Goal: Task Accomplishment & Management: Manage account settings

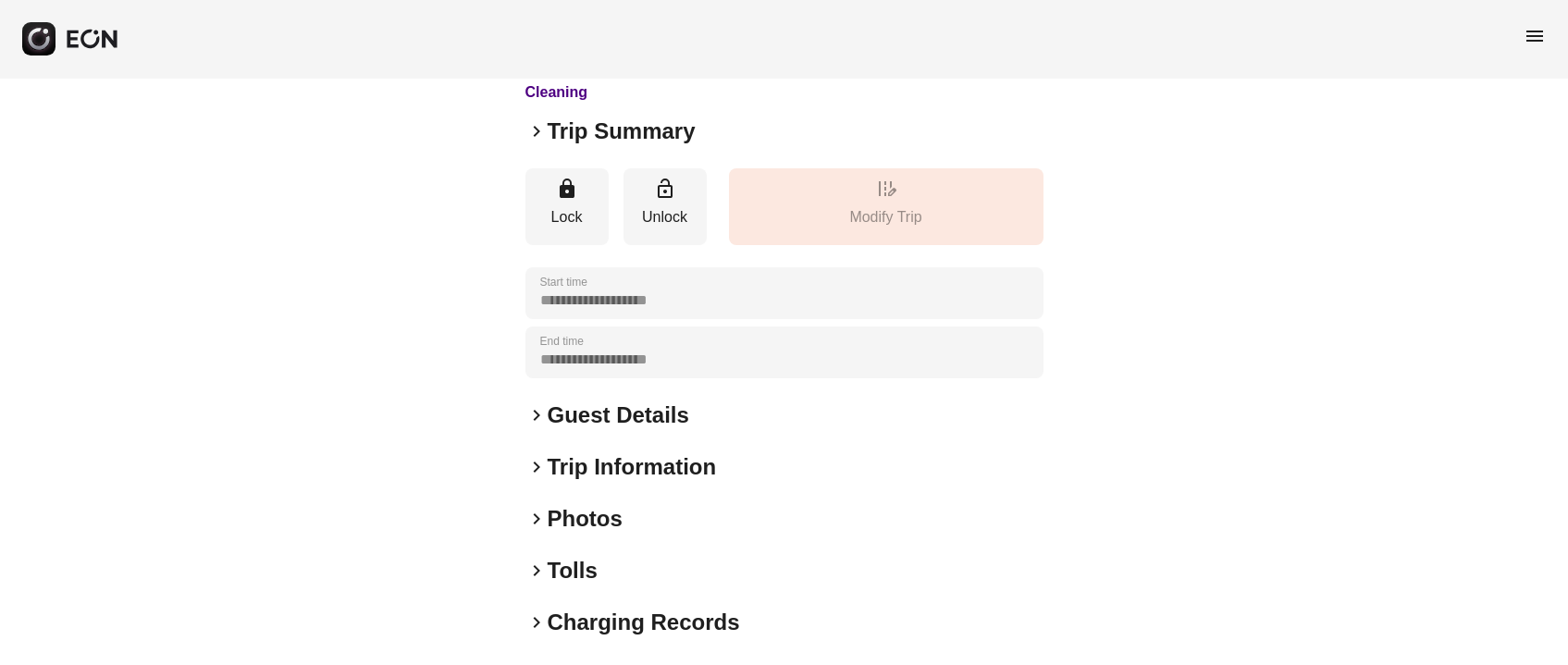
scroll to position [257, 0]
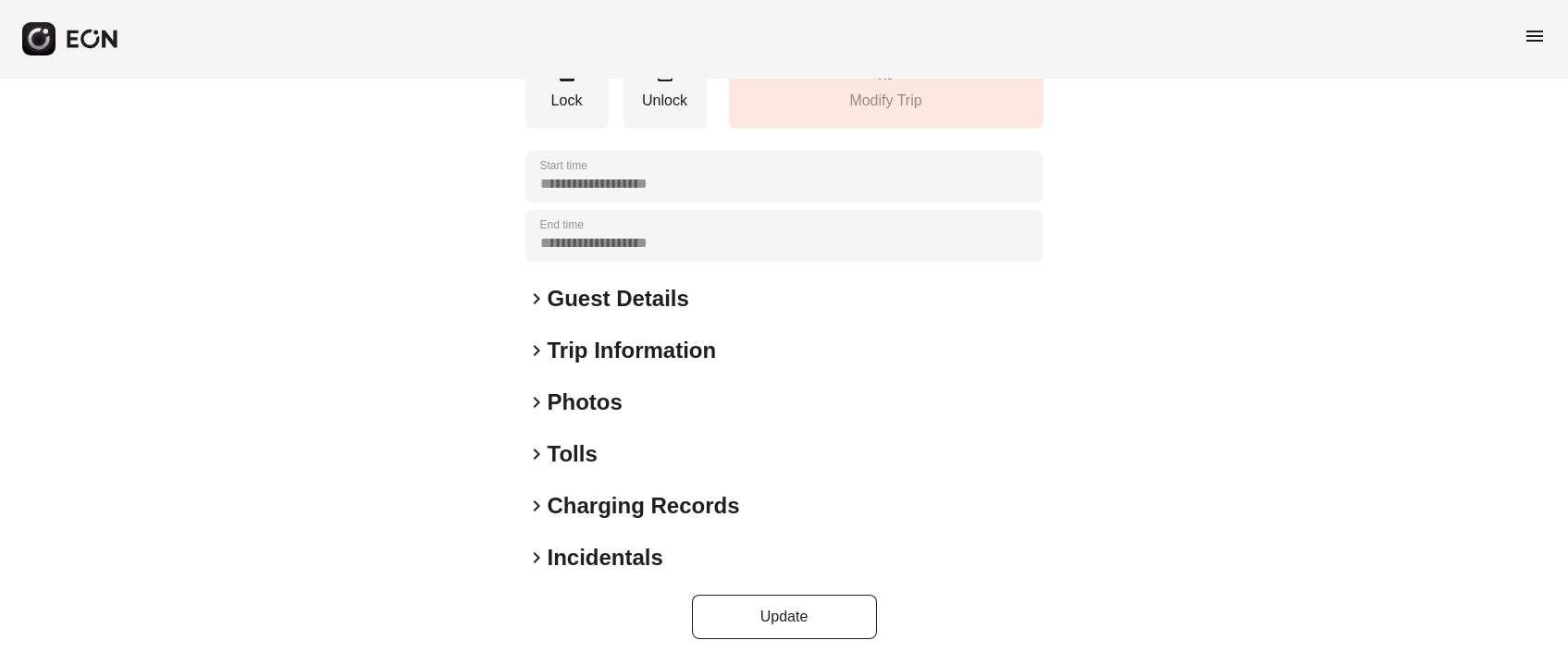
click at [576, 417] on h2 "Photos" at bounding box center [585, 401] width 75 height 29
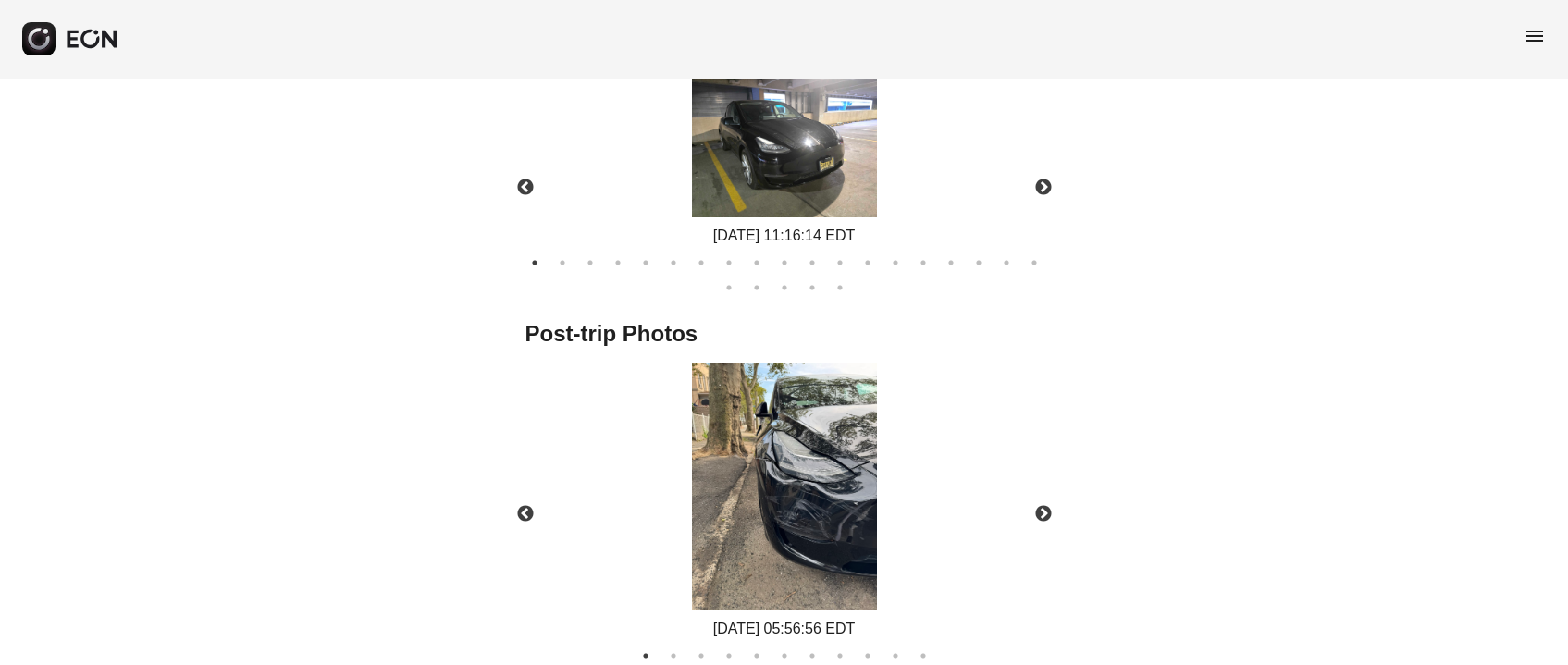
scroll to position [1007, 0]
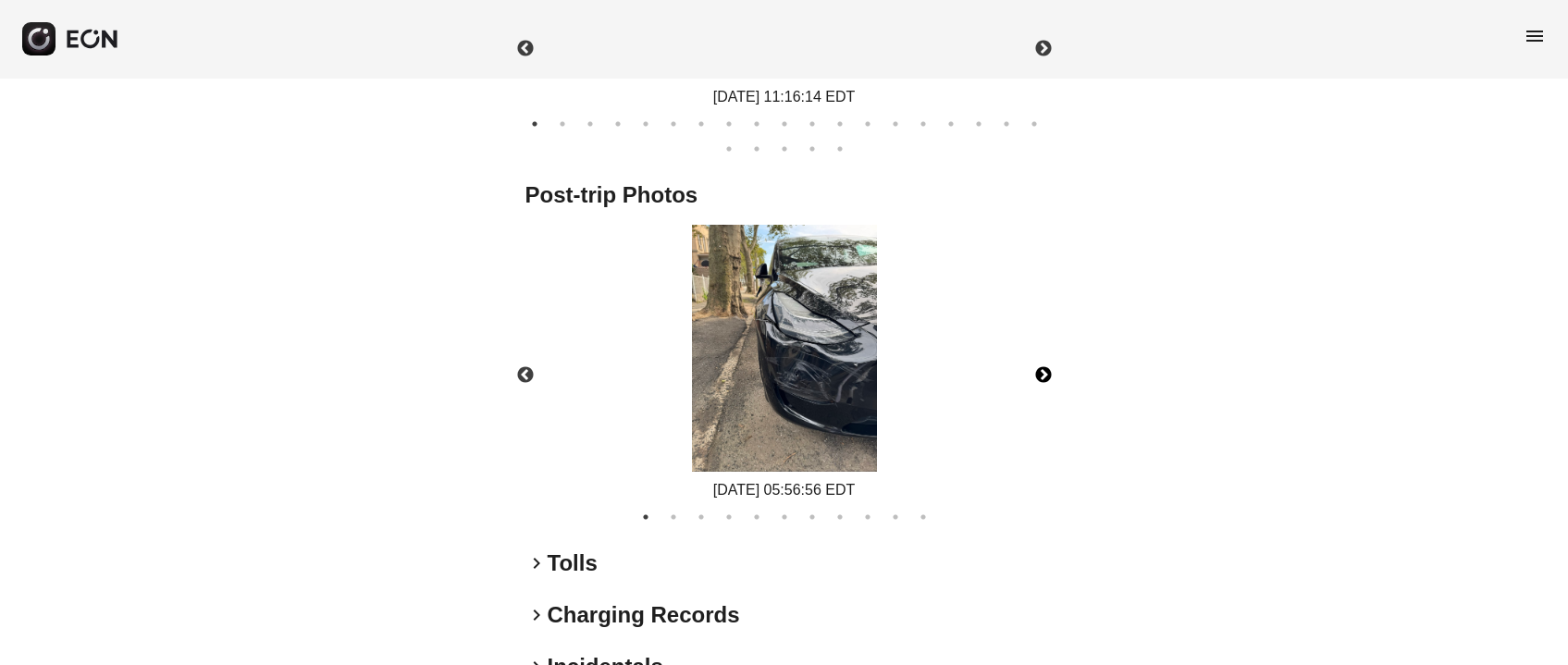
click at [1026, 368] on button "Next" at bounding box center [1044, 376] width 65 height 65
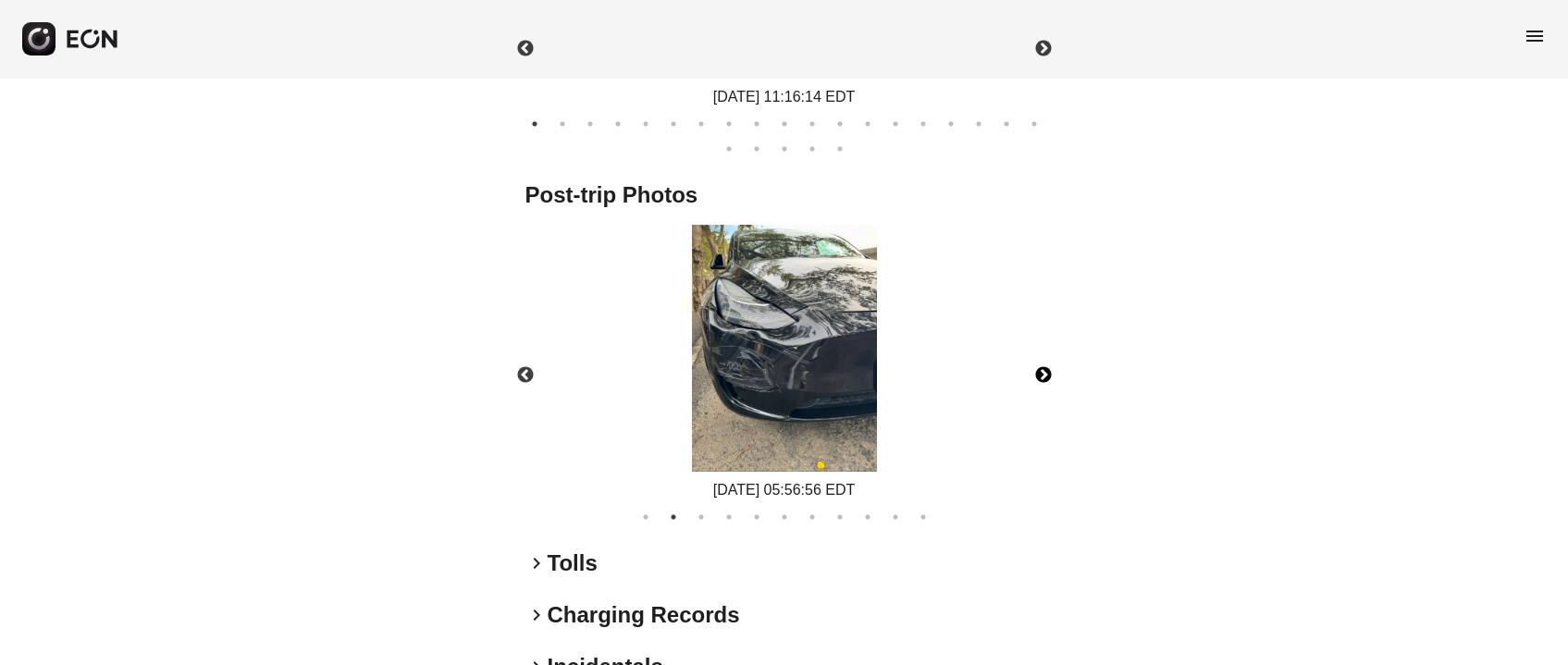
click at [1033, 367] on button "Next" at bounding box center [1044, 376] width 65 height 65
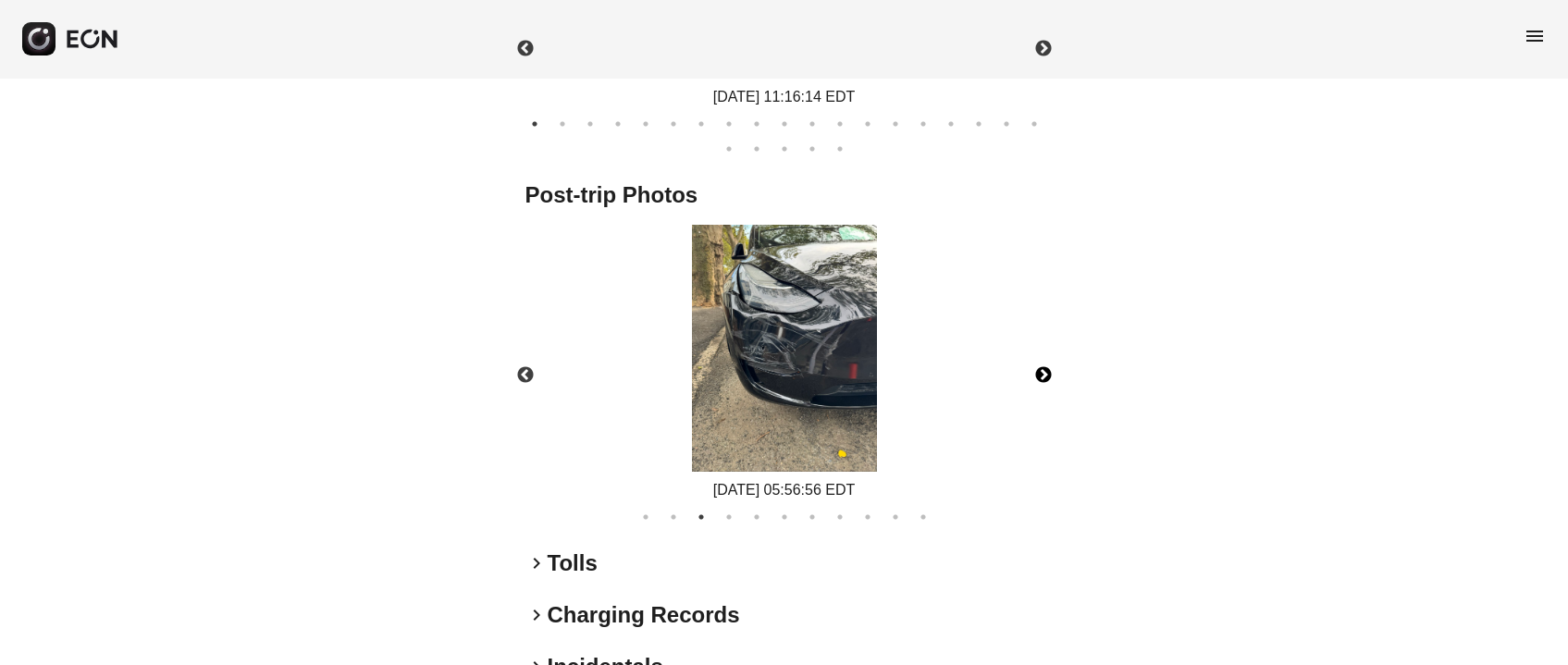
click at [1033, 367] on button "Next" at bounding box center [1044, 376] width 65 height 65
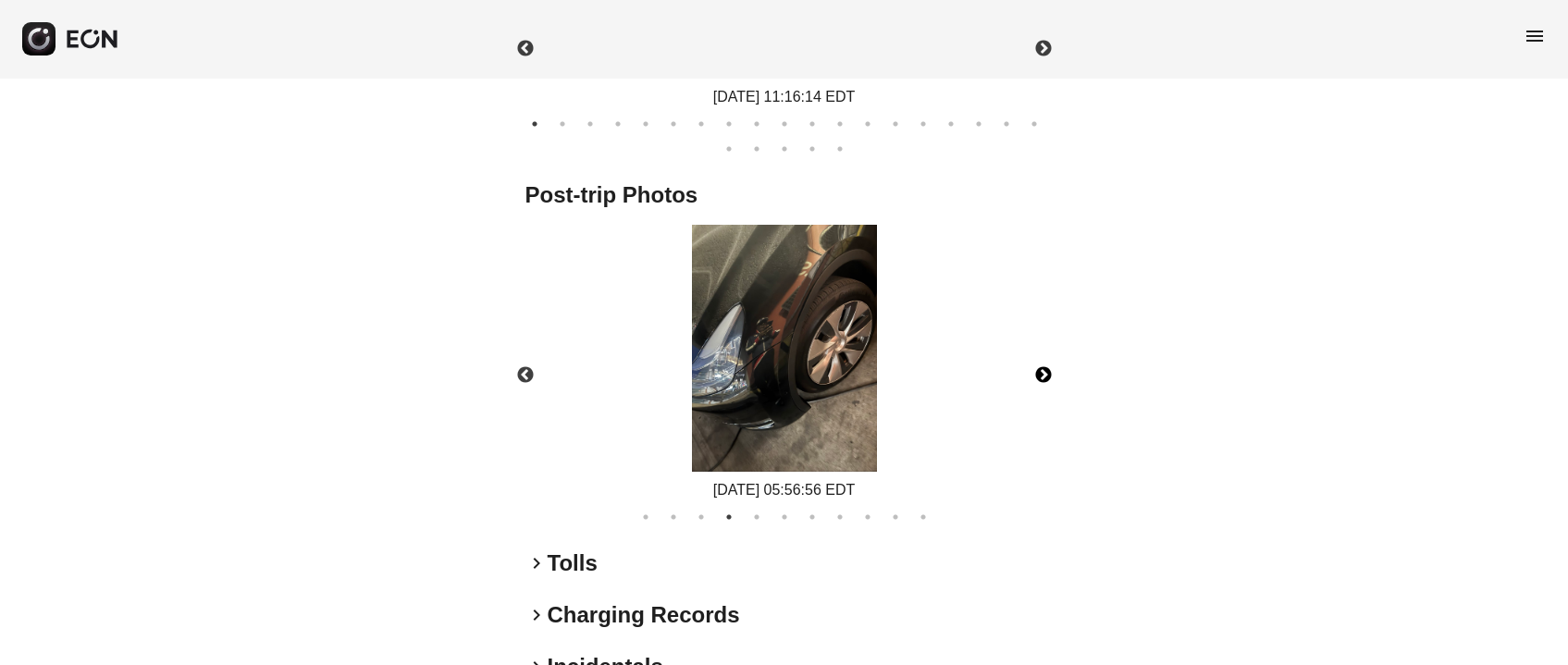
click at [1033, 367] on button "Next" at bounding box center [1044, 376] width 65 height 65
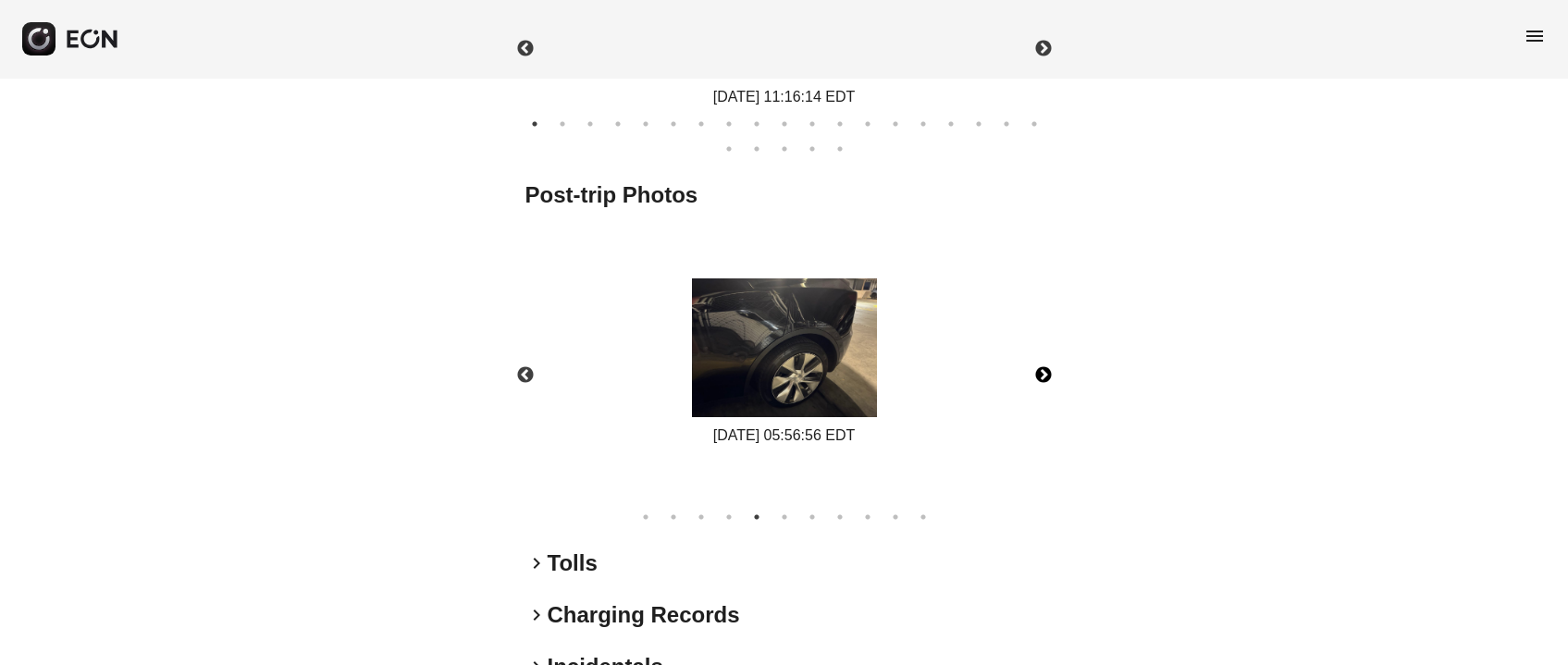
click at [1033, 367] on button "Next" at bounding box center [1044, 376] width 65 height 65
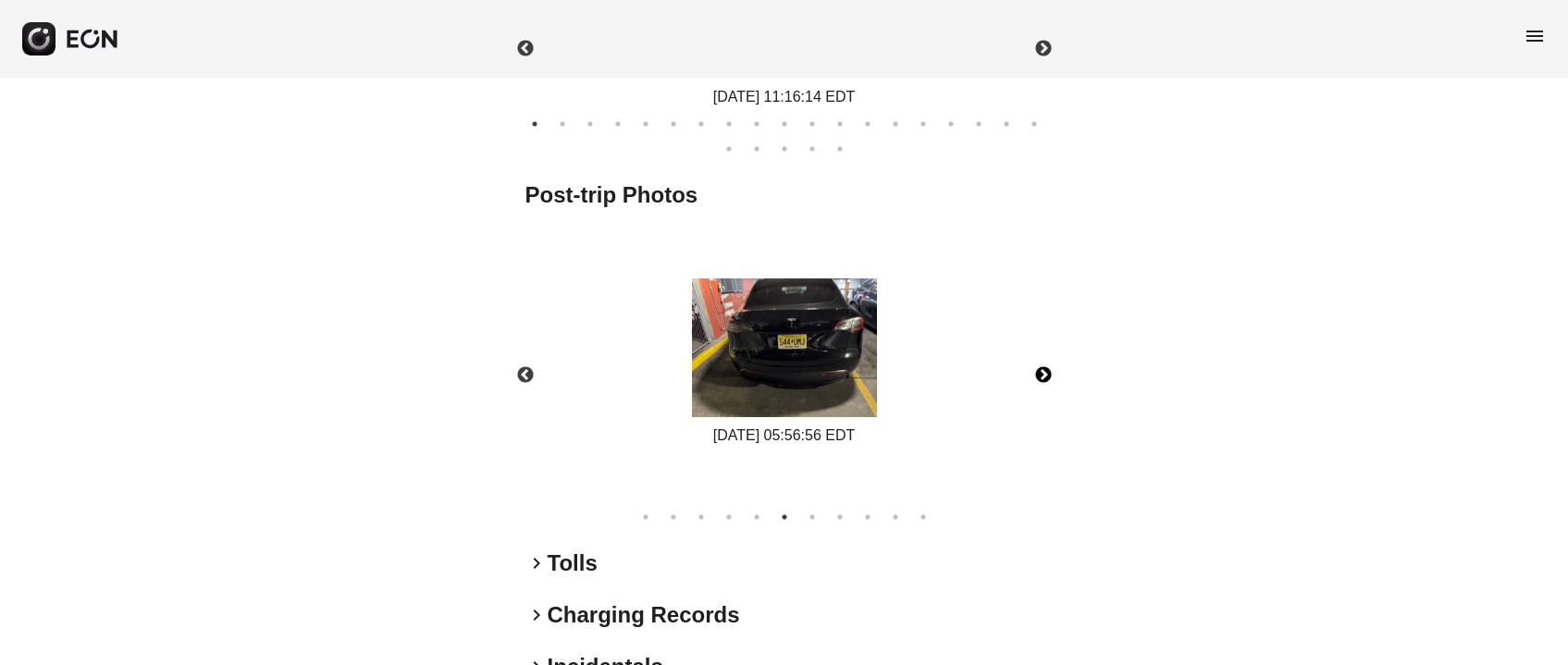
click at [1033, 367] on button "Next" at bounding box center [1044, 376] width 65 height 65
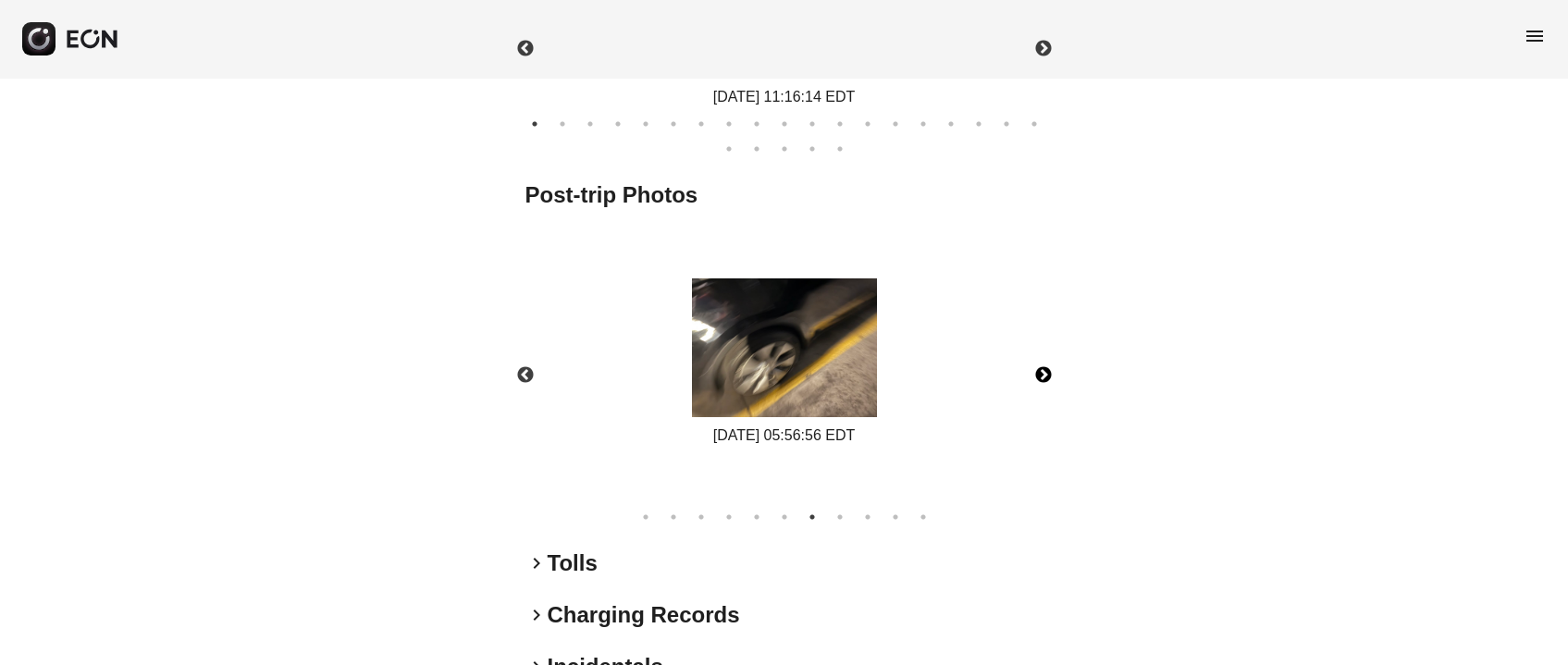
click at [1033, 367] on button "Next" at bounding box center [1044, 376] width 65 height 65
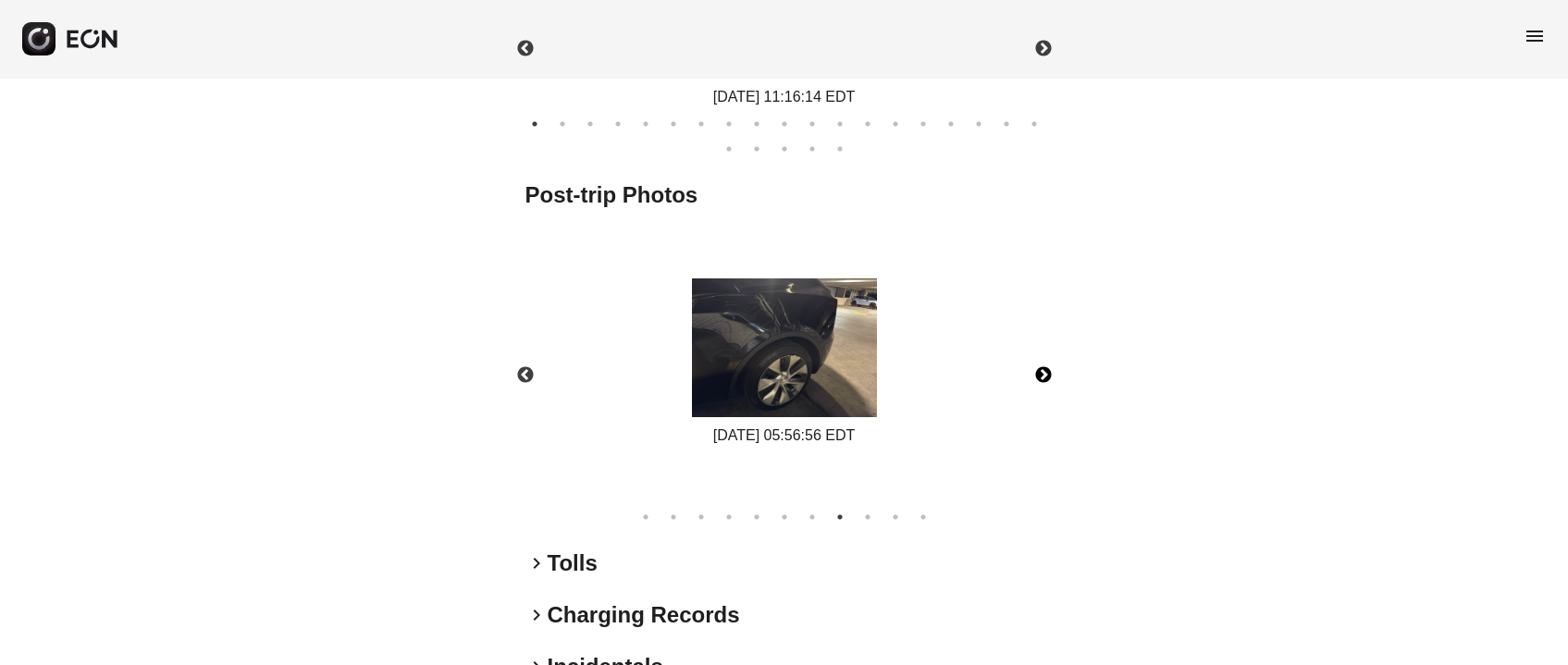
click at [1033, 367] on button "Next" at bounding box center [1044, 376] width 65 height 65
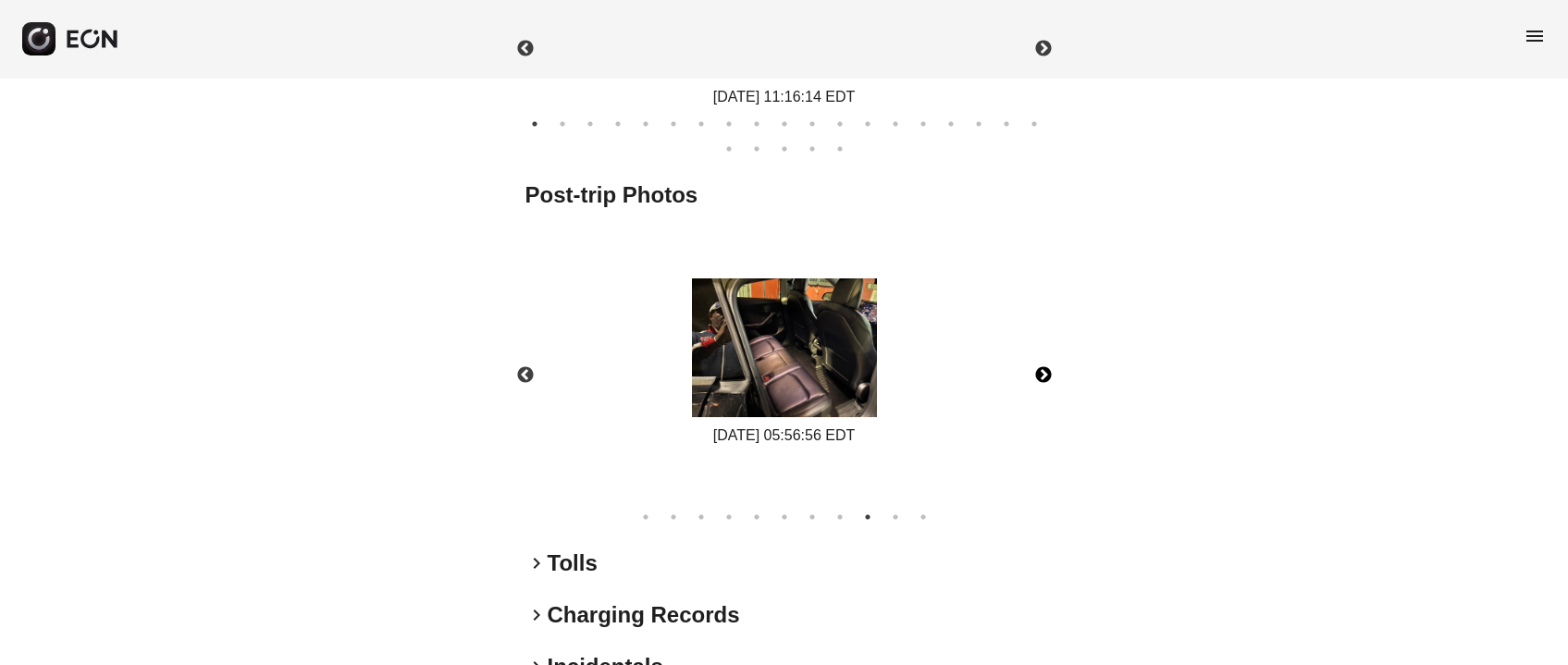
click at [1033, 367] on button "Next" at bounding box center [1044, 376] width 65 height 65
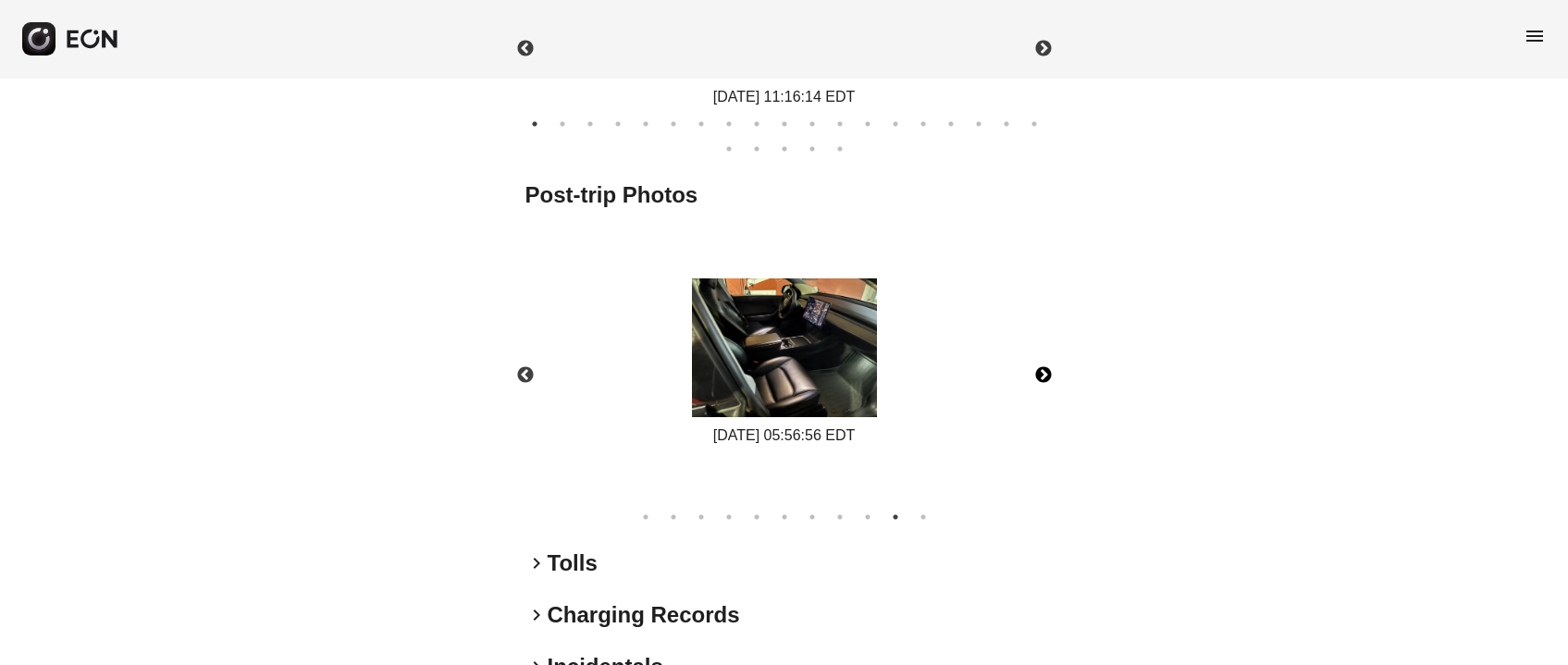
click at [1033, 367] on button "Next" at bounding box center [1044, 376] width 65 height 65
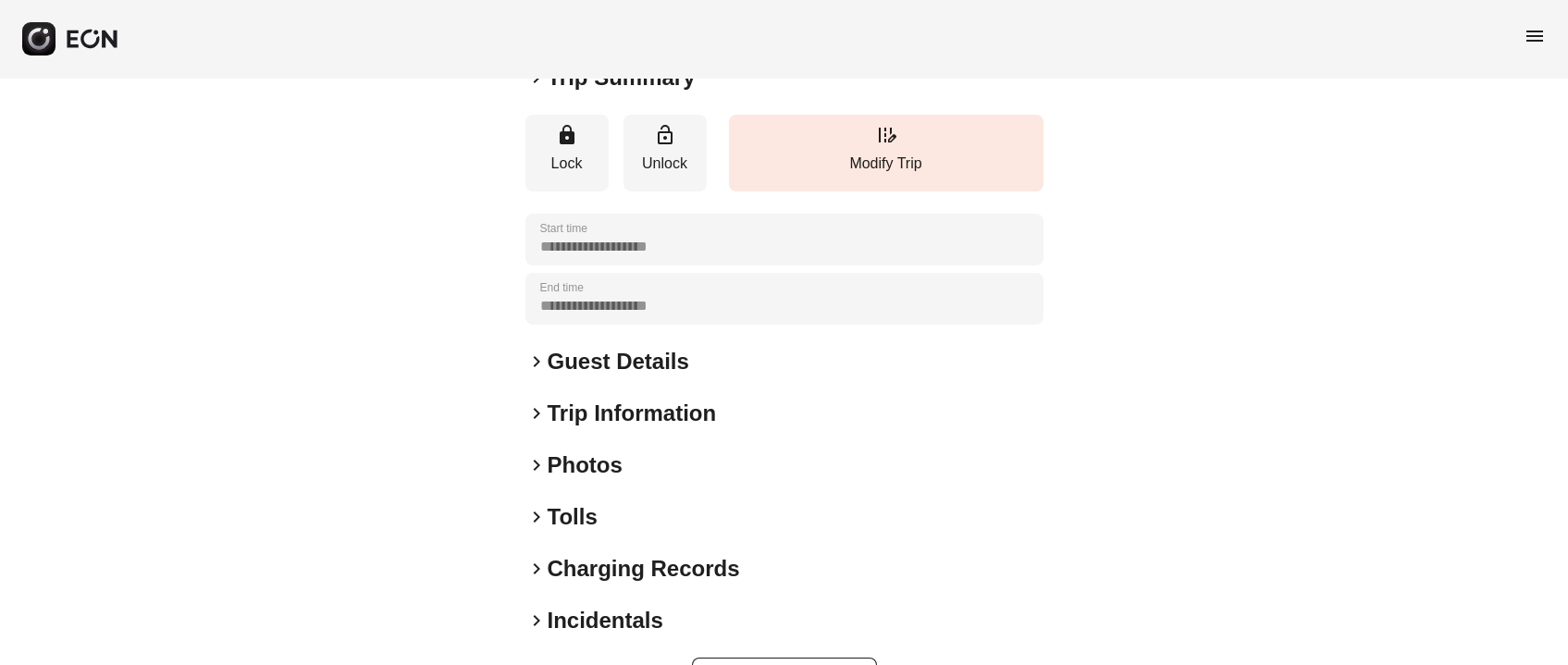
scroll to position [257, 0]
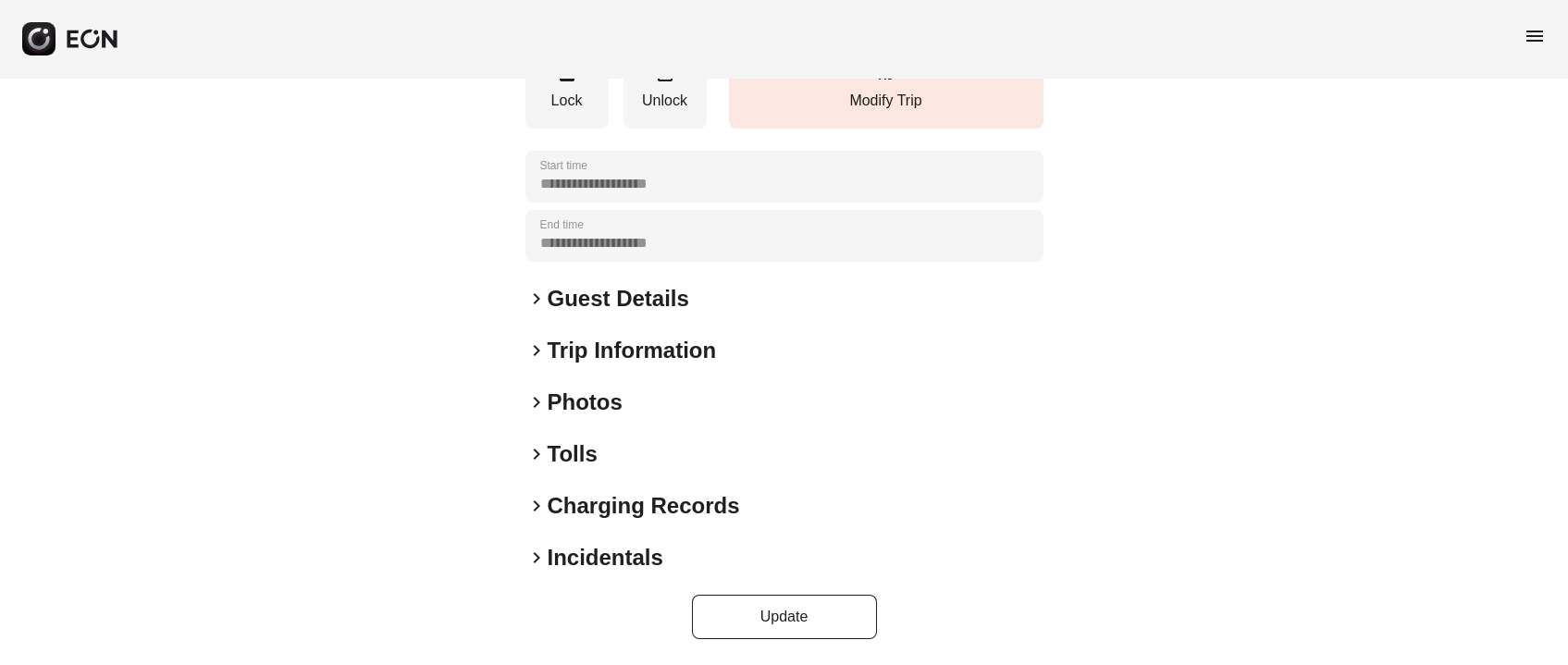
click at [588, 398] on h2 "Photos" at bounding box center [585, 401] width 75 height 29
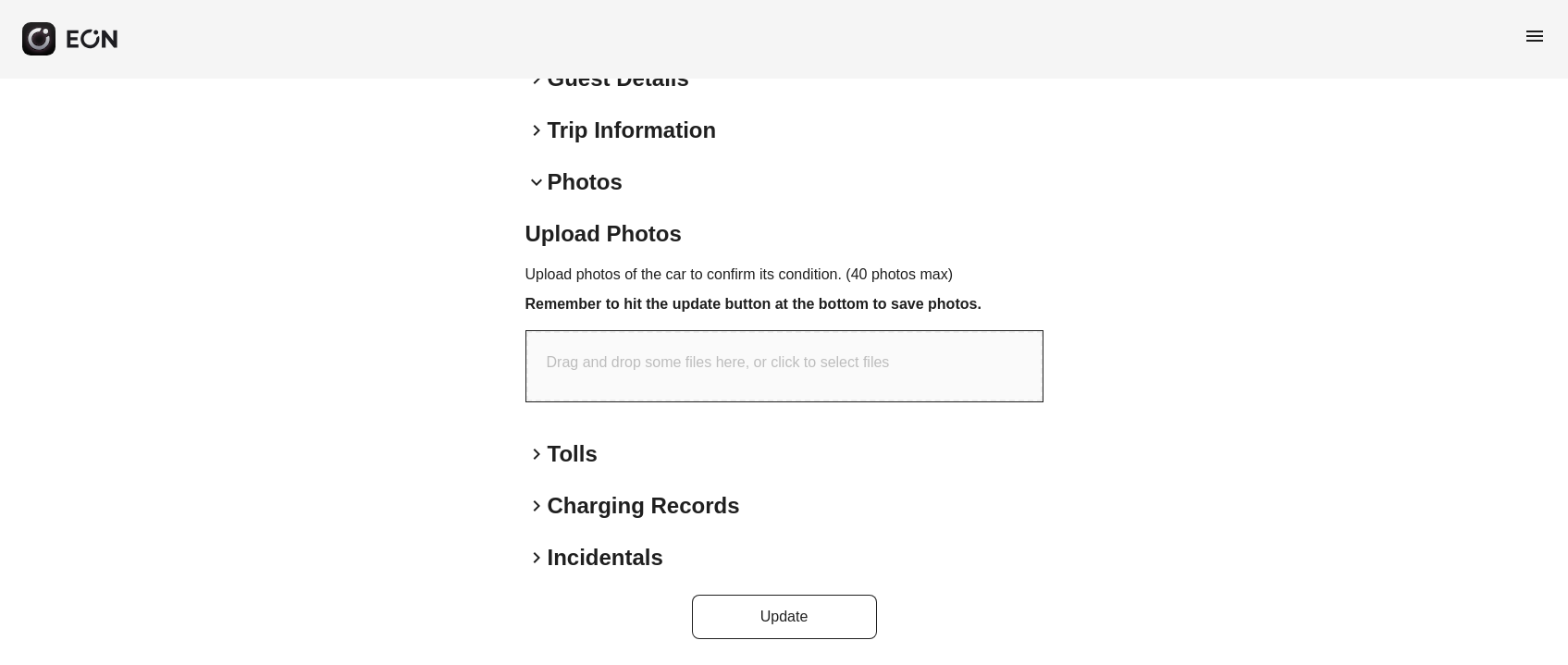
scroll to position [339, 0]
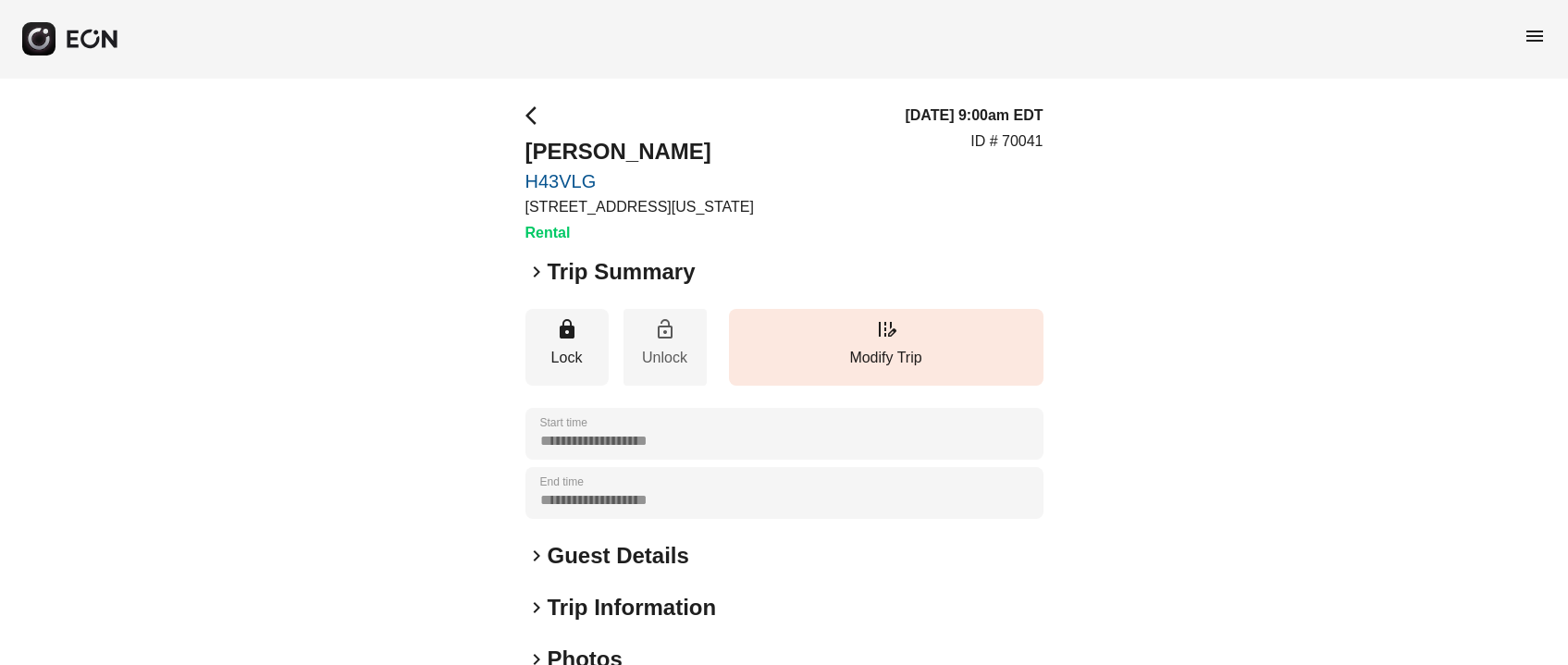
scroll to position [257, 0]
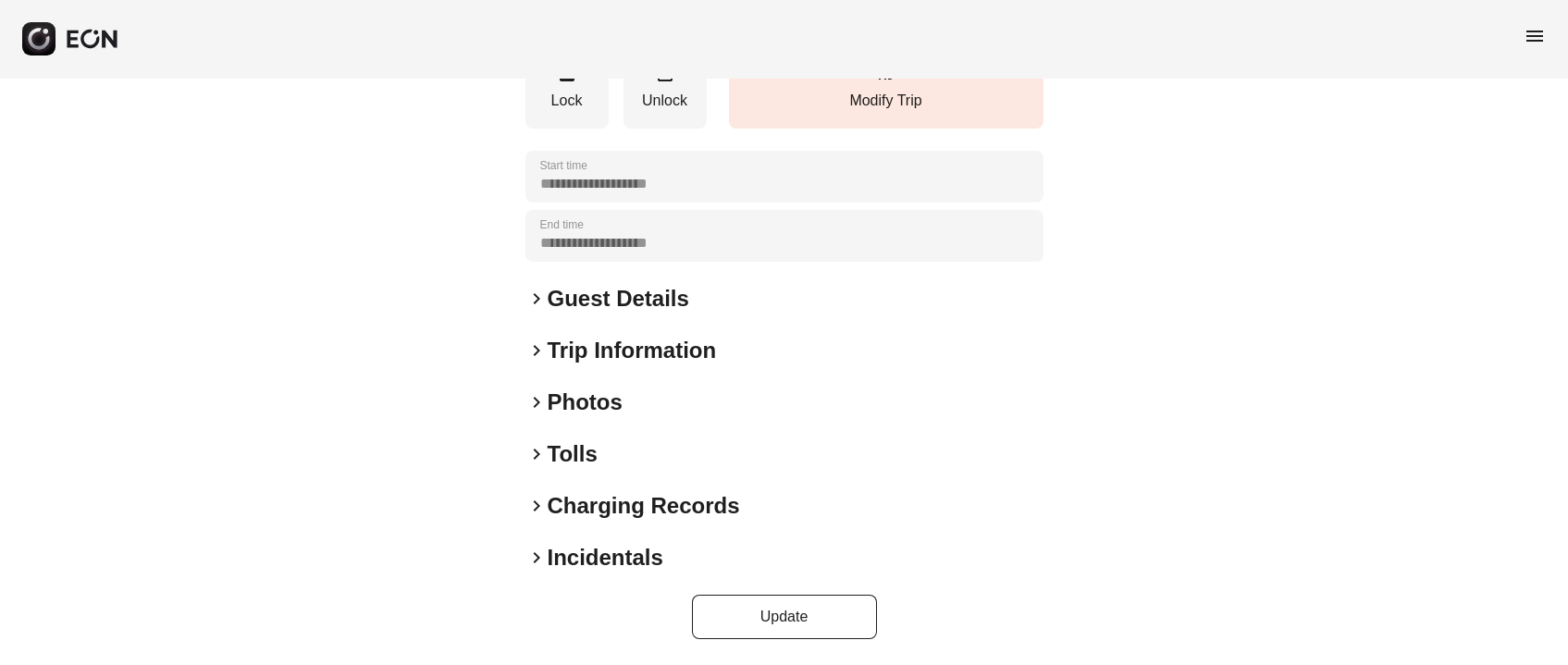
click at [596, 398] on h2 "Photos" at bounding box center [585, 401] width 75 height 29
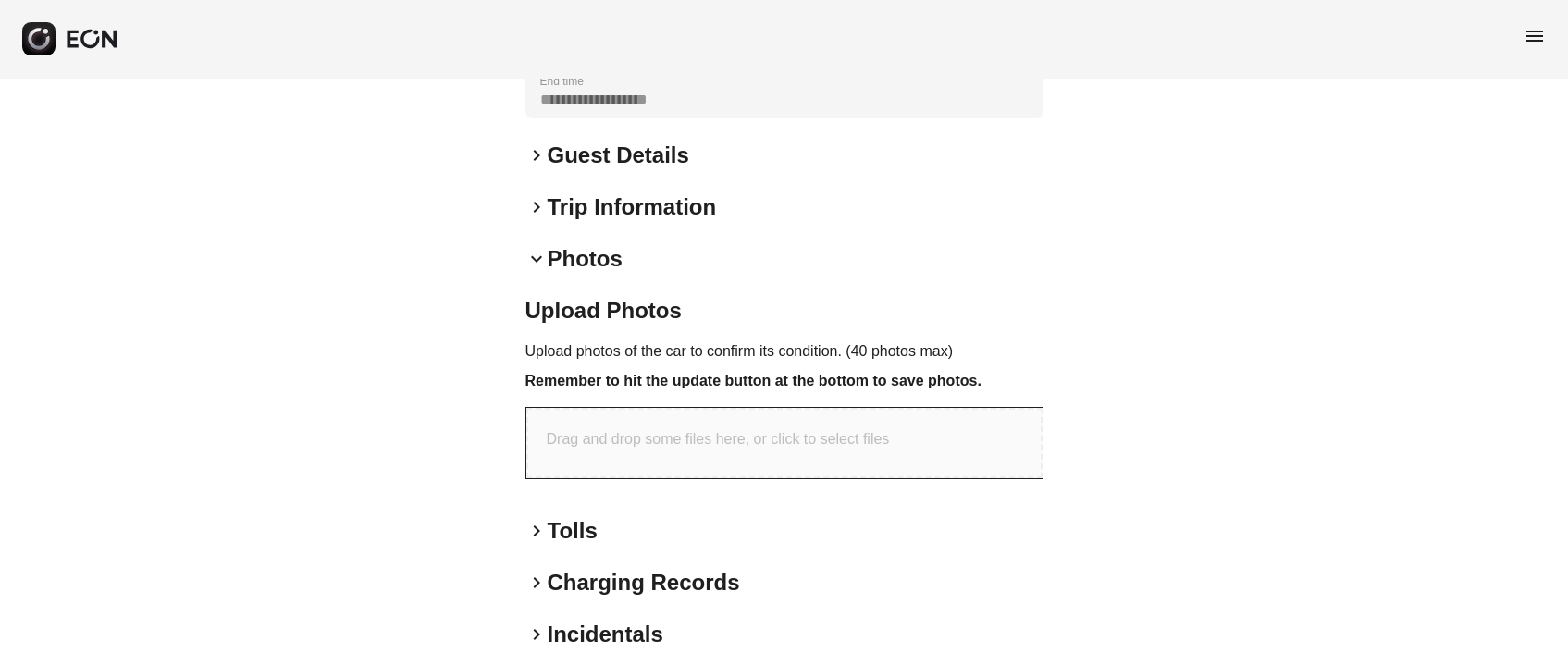
scroll to position [478, 0]
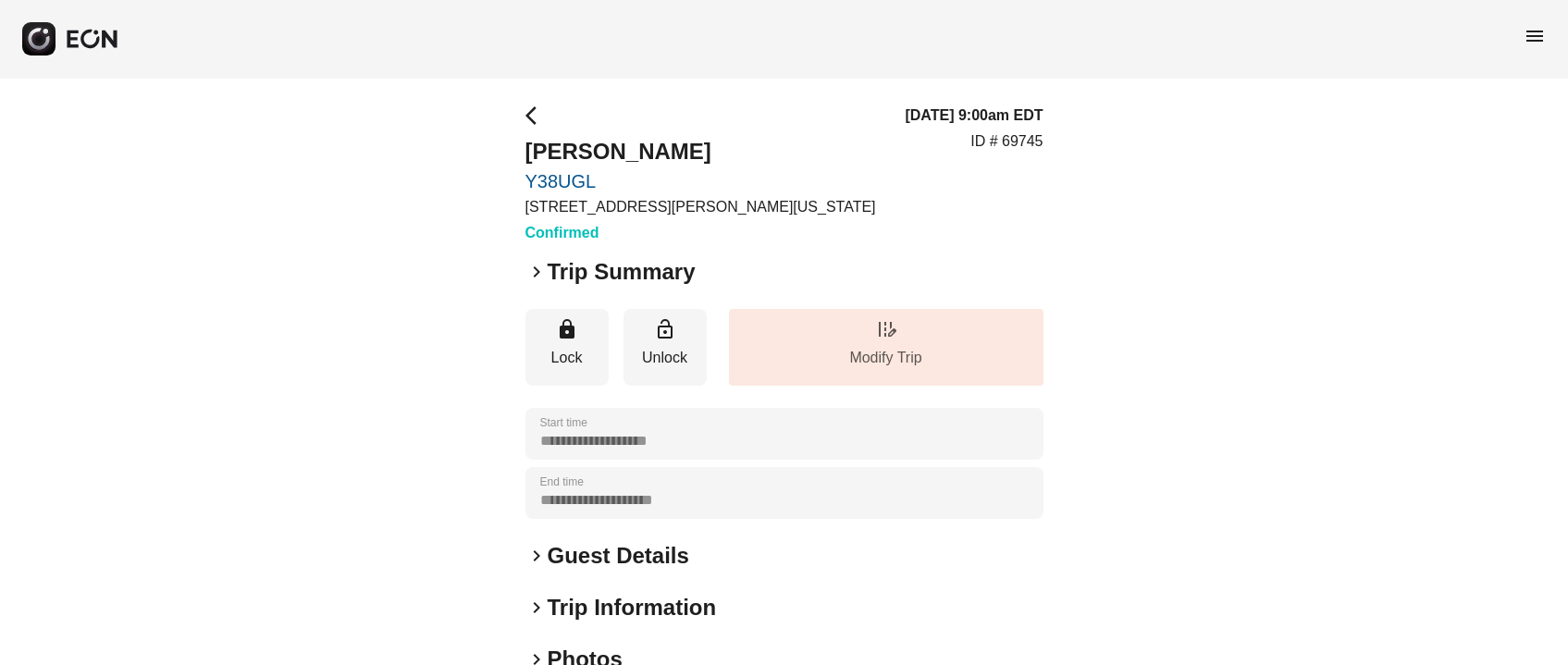
scroll to position [138, 0]
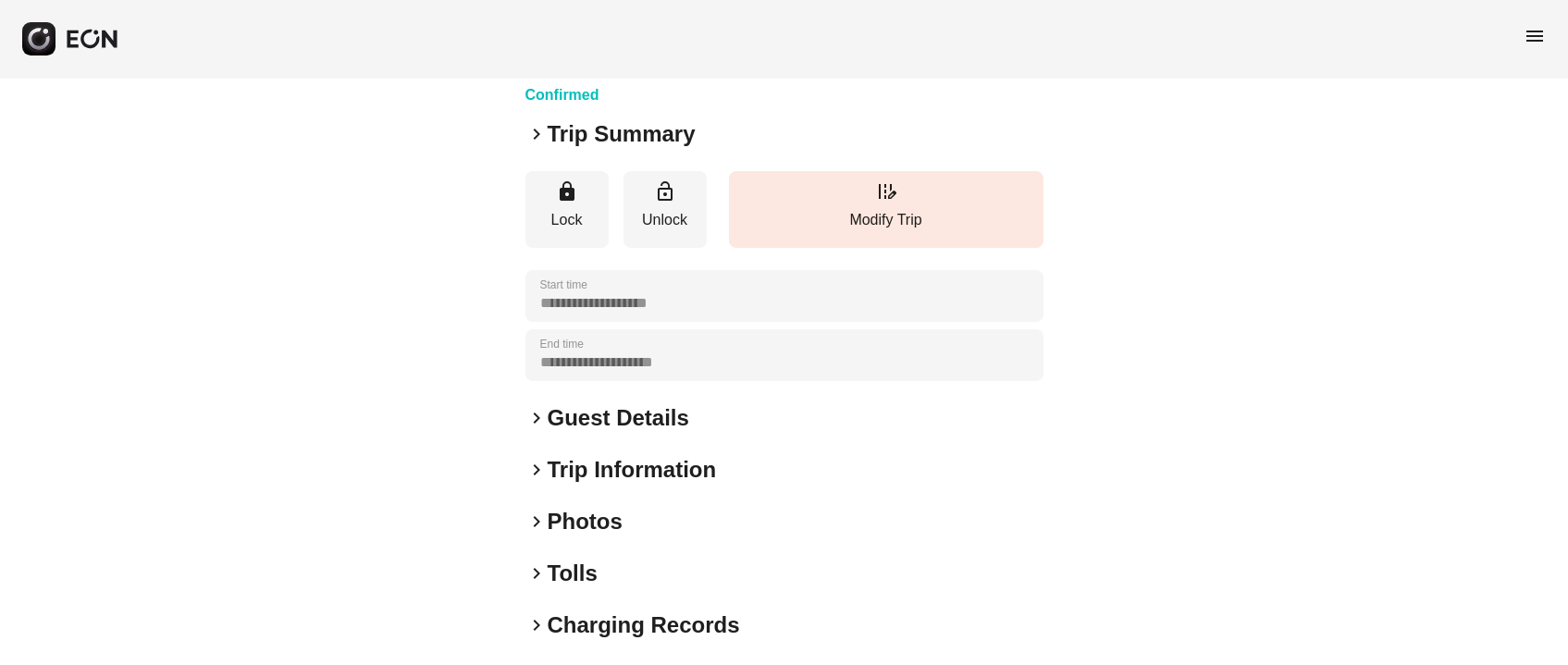
click at [679, 392] on div "**********" at bounding box center [784, 362] width 519 height 792
drag, startPoint x: 673, startPoint y: 408, endPoint x: 790, endPoint y: 344, distance: 133.4
click at [673, 409] on h2 "Guest Details" at bounding box center [618, 418] width 142 height 29
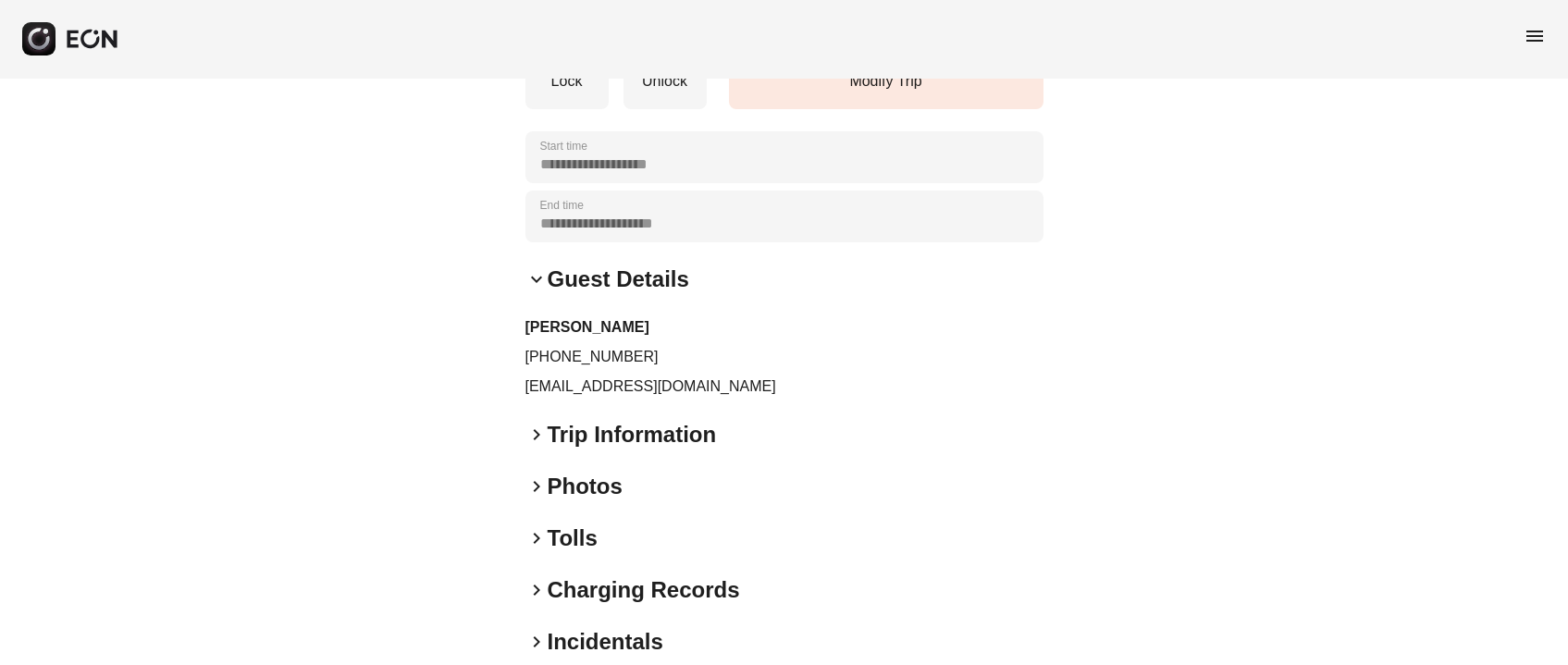
scroll to position [361, 0]
